Goal: Check status

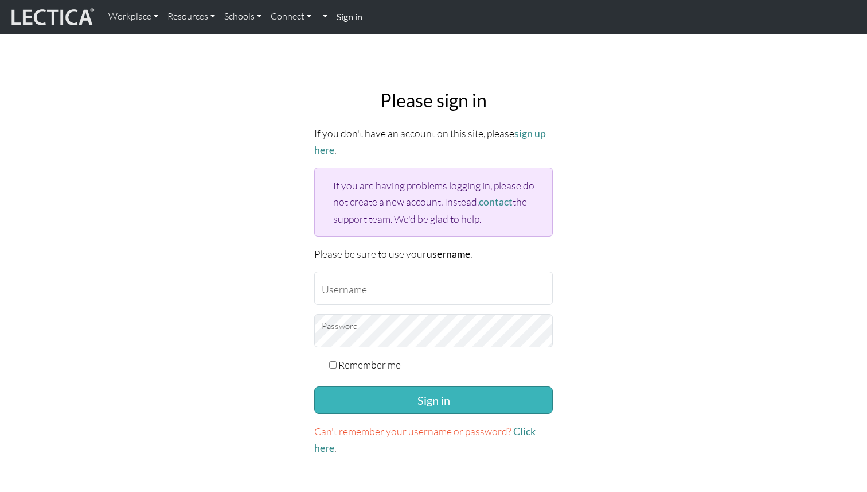
type input "nwertz@google.com"
click at [407, 397] on button "Sign in" at bounding box center [433, 400] width 239 height 28
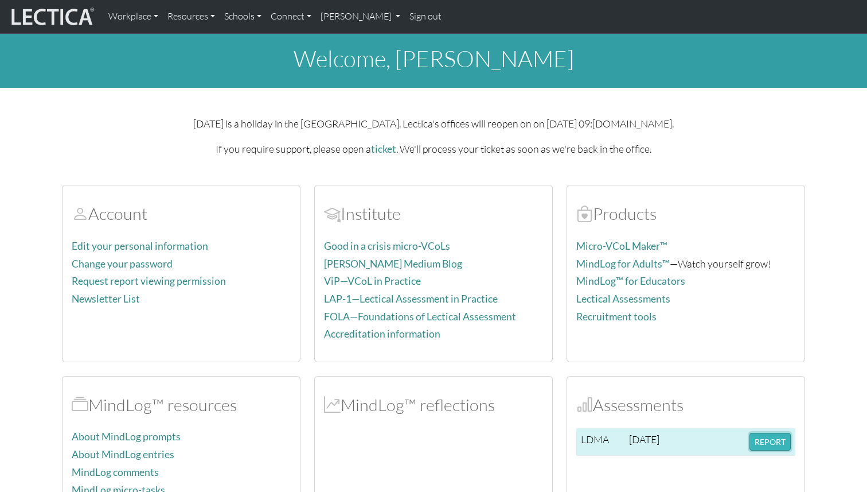
click at [770, 447] on button "REPORT" at bounding box center [770, 441] width 41 height 18
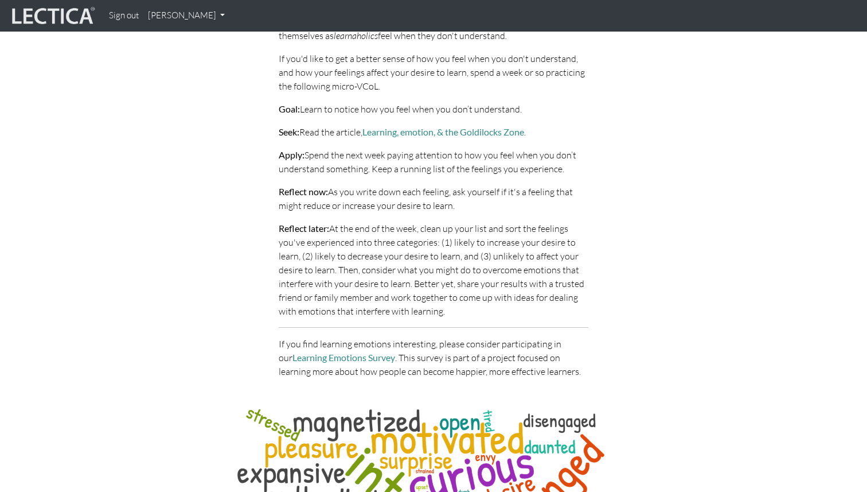
scroll to position [5540, 0]
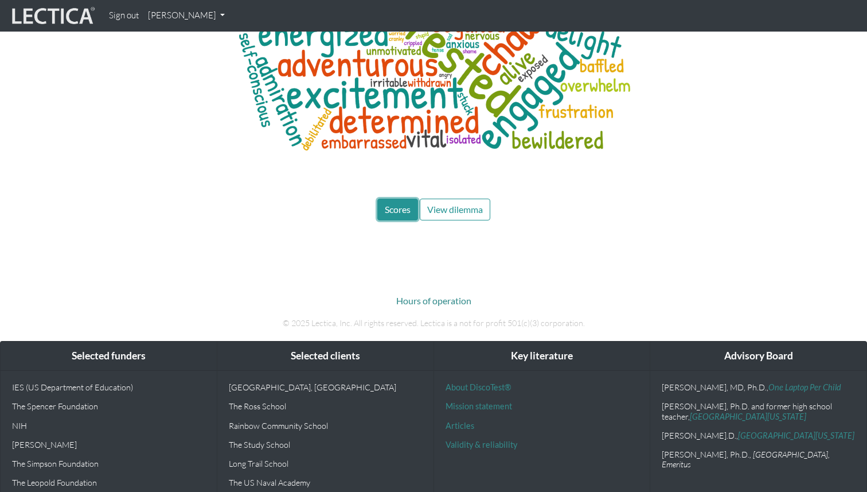
click at [407, 204] on span "Scores" at bounding box center [398, 209] width 26 height 11
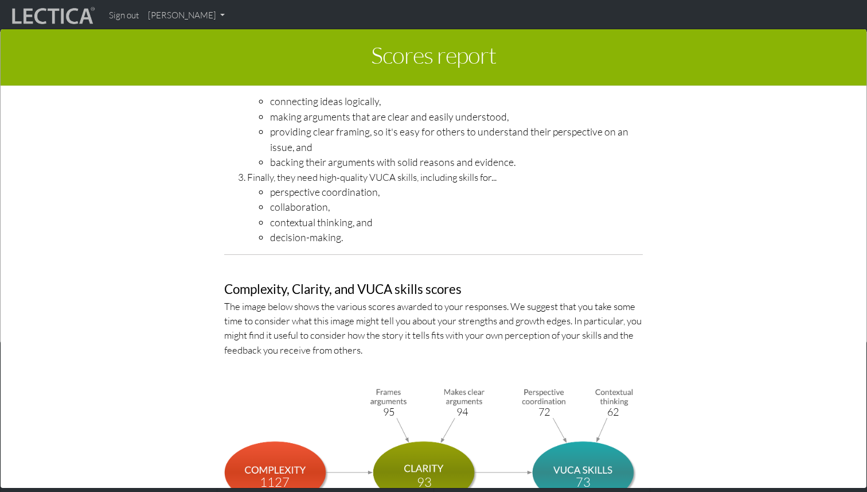
scroll to position [3751, 0]
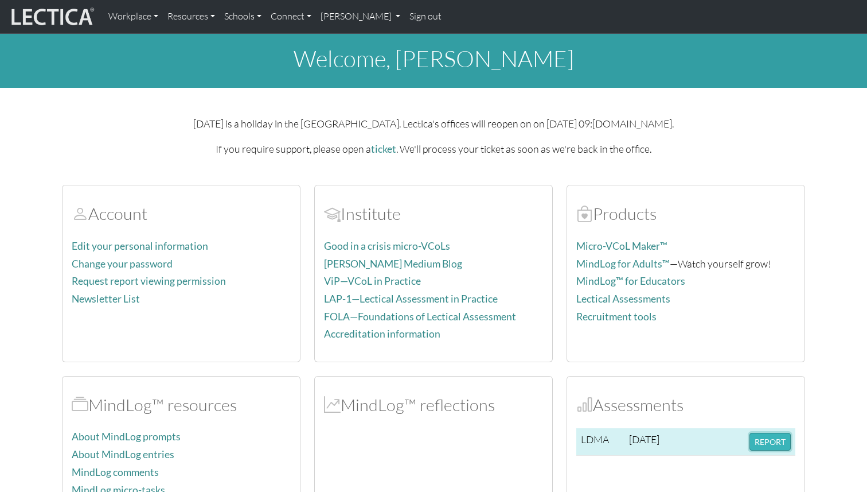
click at [771, 446] on button "REPORT" at bounding box center [770, 441] width 41 height 18
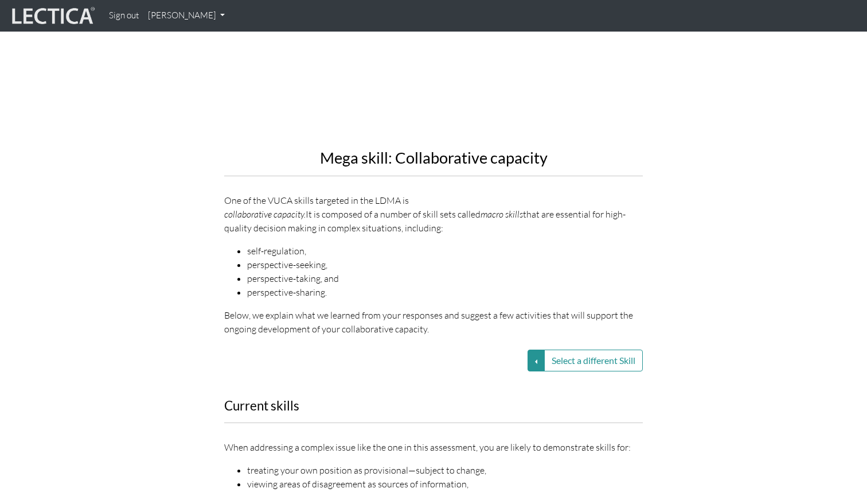
scroll to position [1285, 0]
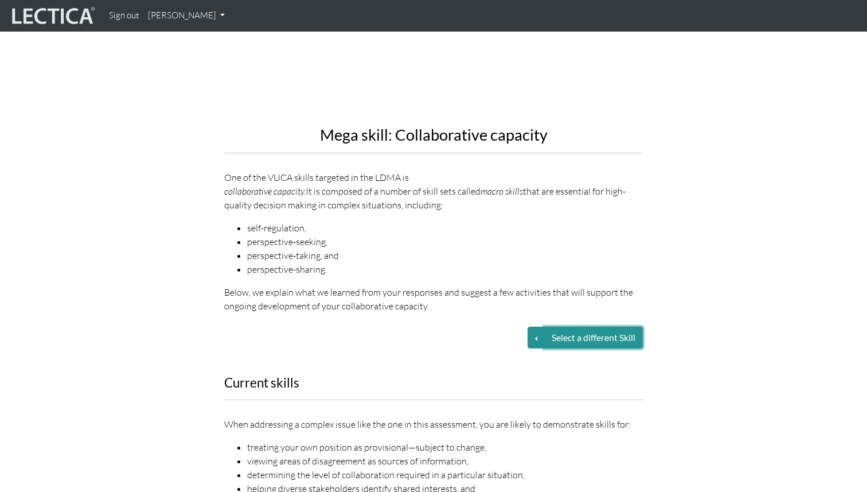
click at [550, 326] on button "Select a different Skill" at bounding box center [593, 337] width 99 height 22
click at [532, 326] on button "Select a different Skill" at bounding box center [536, 337] width 17 height 22
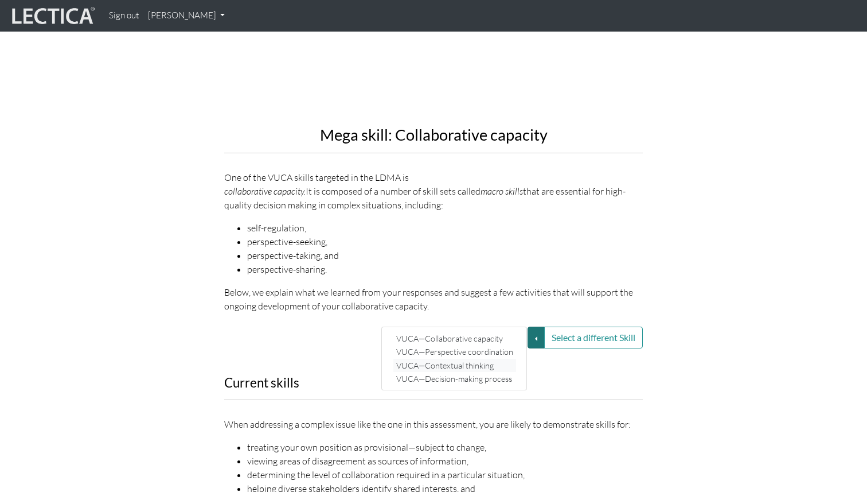
click at [482, 358] on link "VUCA—Contextual thinking" at bounding box center [454, 364] width 123 height 13
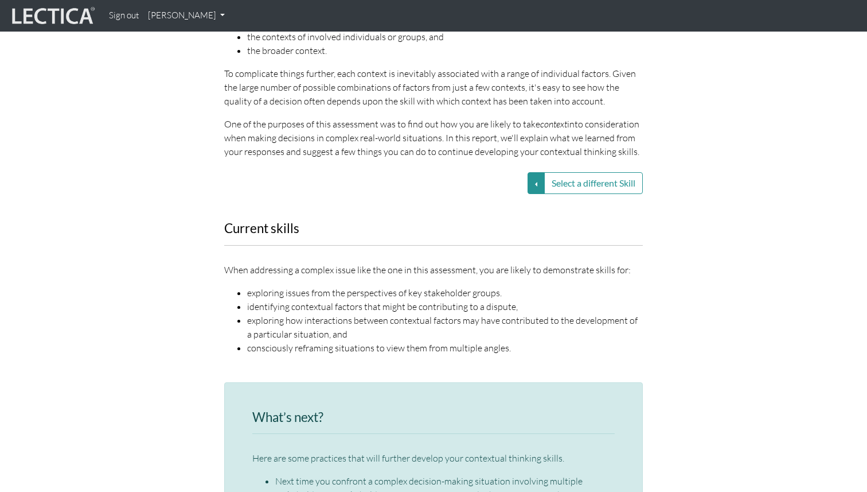
scroll to position [1440, 0]
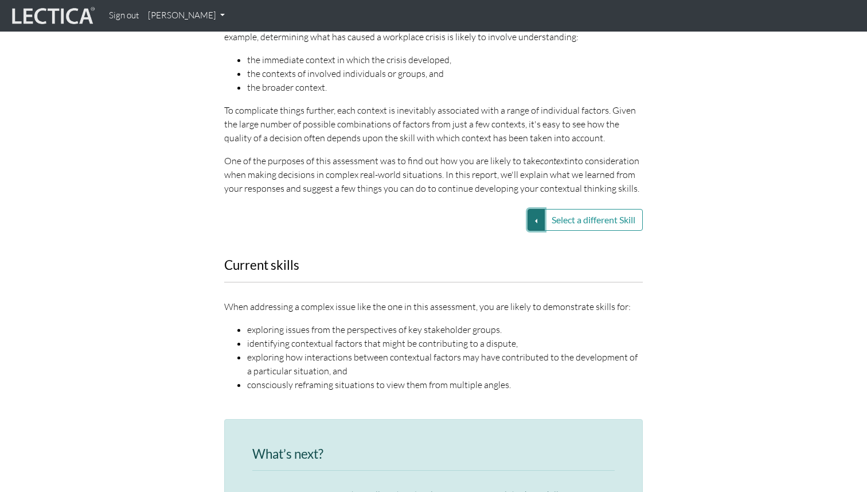
click at [538, 209] on button "Select a different Skill" at bounding box center [536, 220] width 17 height 22
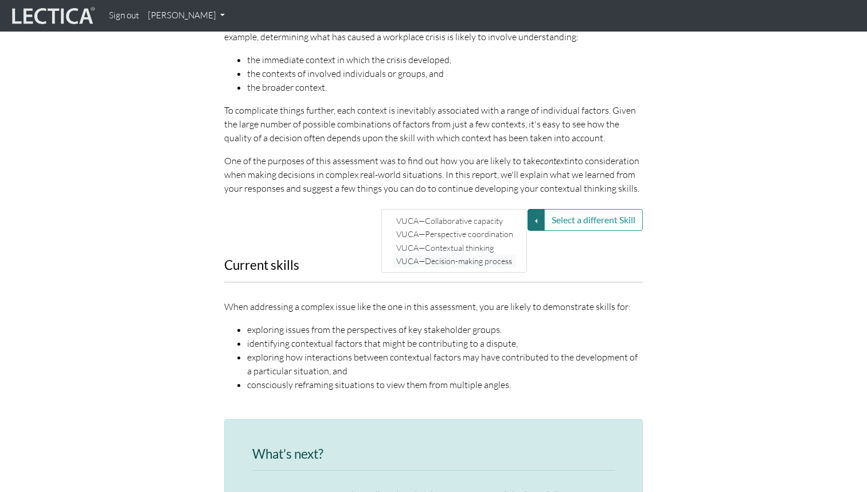
click at [478, 254] on link "VUCA—Decision-making process" at bounding box center [454, 260] width 123 height 13
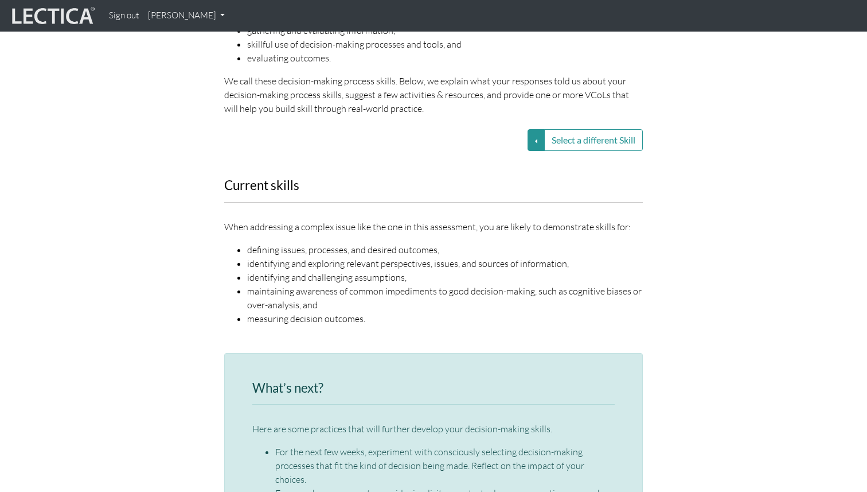
scroll to position [1470, 0]
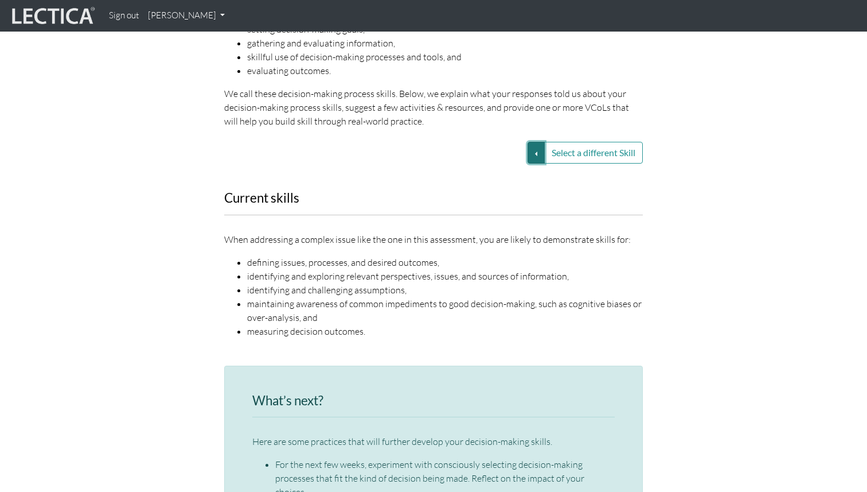
click at [534, 142] on button "Select a different Skill" at bounding box center [536, 153] width 17 height 22
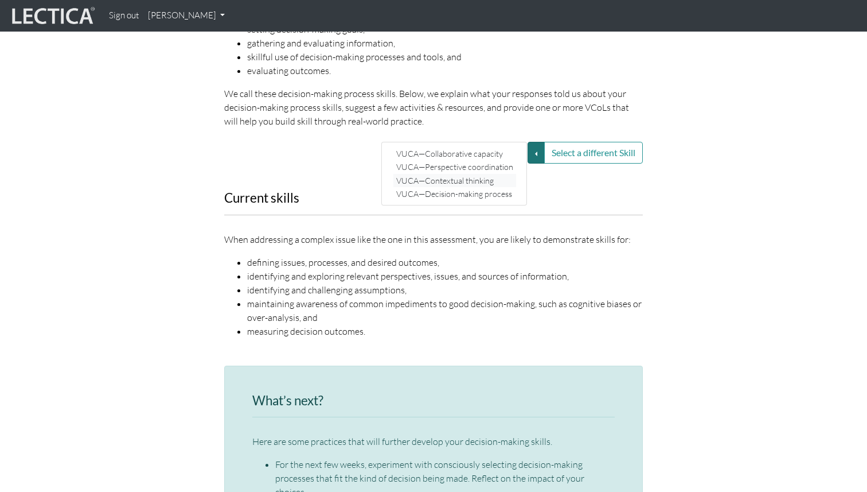
click at [465, 174] on link "VUCA—Contextual thinking" at bounding box center [454, 180] width 123 height 13
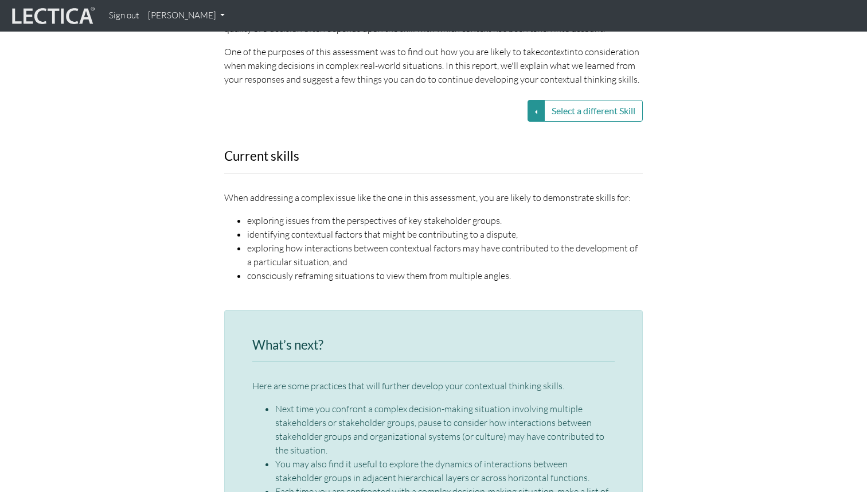
scroll to position [1553, 0]
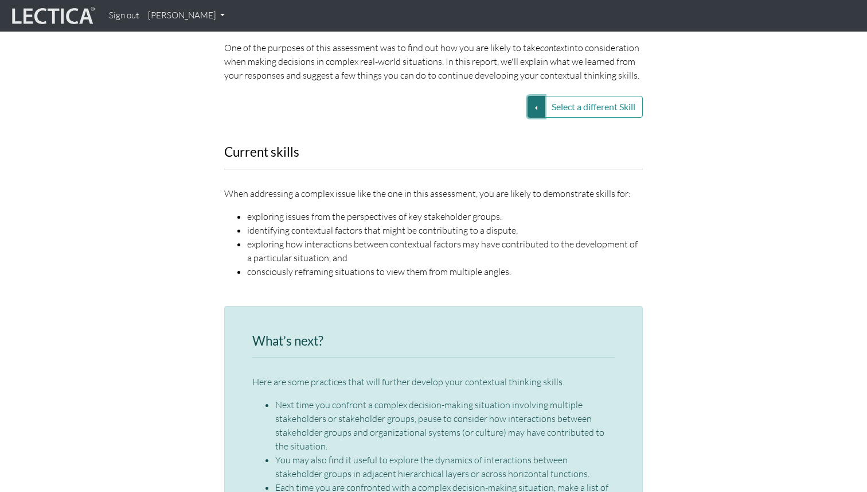
click at [533, 96] on button "Select a different Skill" at bounding box center [536, 107] width 17 height 22
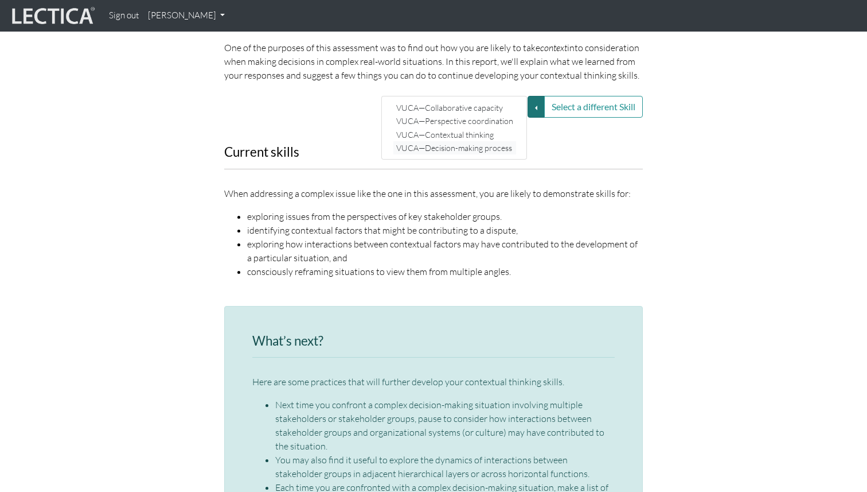
click at [481, 141] on link "VUCA—Decision-making process" at bounding box center [454, 147] width 123 height 13
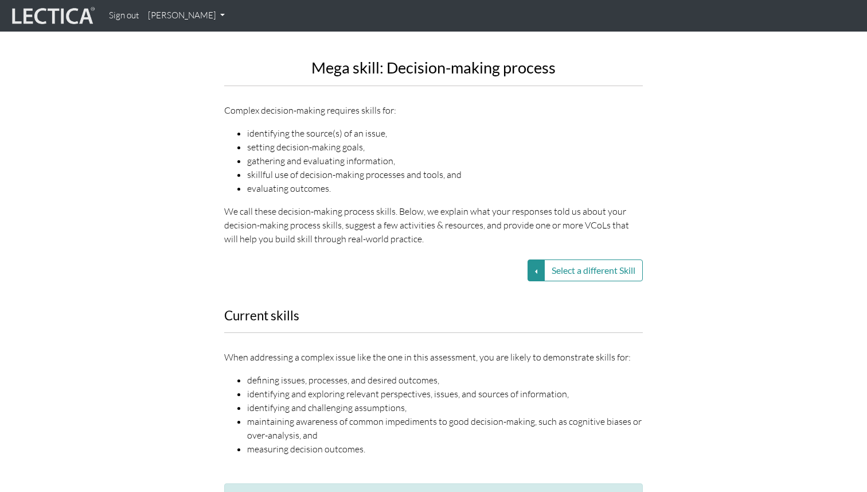
scroll to position [1206, 0]
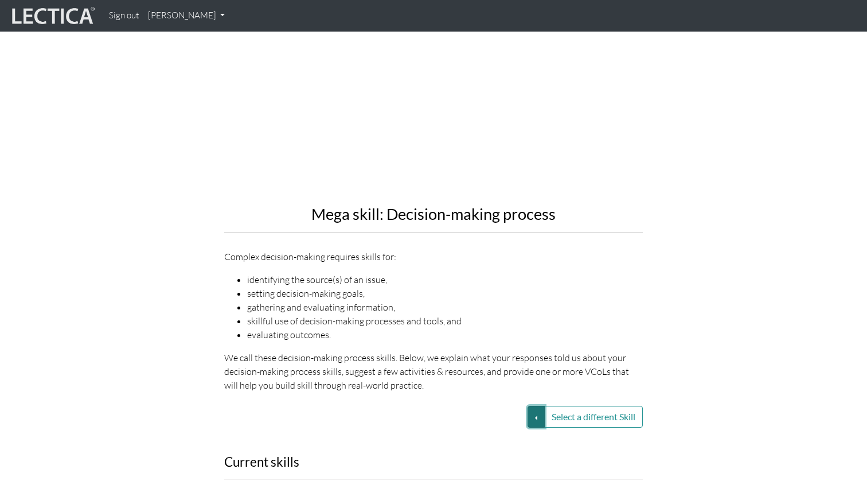
click at [532, 406] on button "Select a different Skill" at bounding box center [536, 417] width 17 height 22
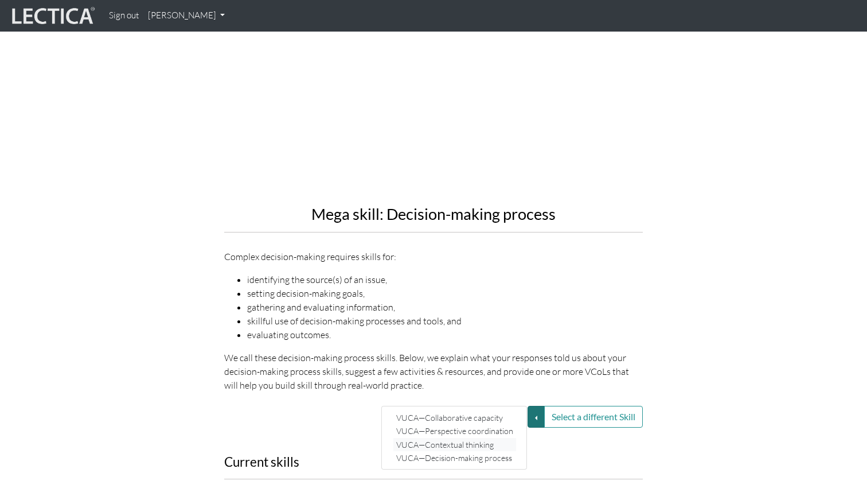
click at [455, 438] on link "VUCA—Contextual thinking" at bounding box center [454, 444] width 123 height 13
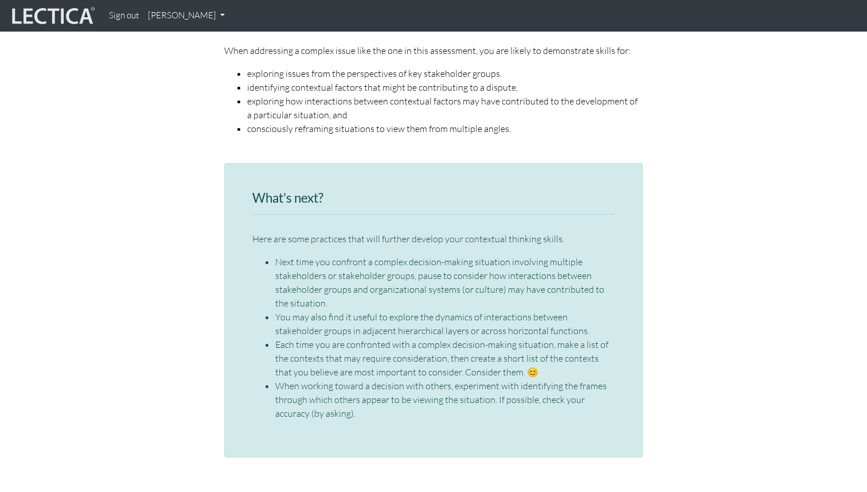
scroll to position [1738, 0]
